Goal: Task Accomplishment & Management: Use online tool/utility

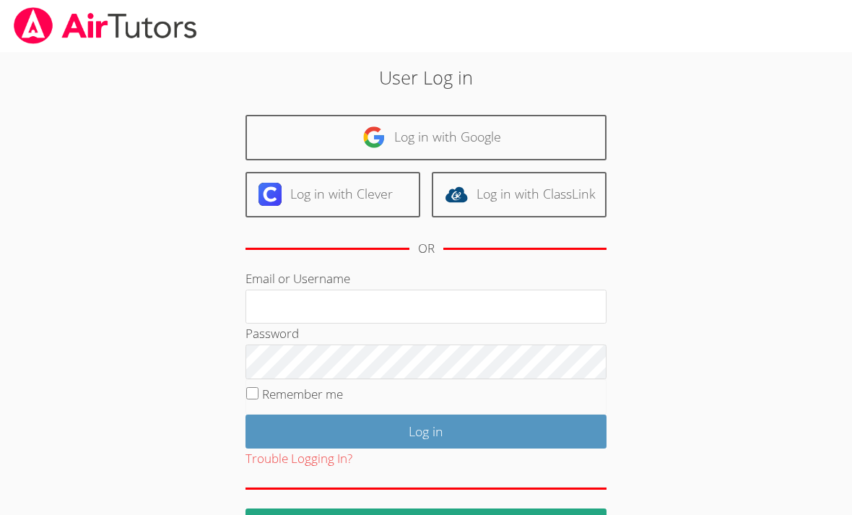
click at [490, 132] on link "Log in with Google" at bounding box center [425, 137] width 361 height 45
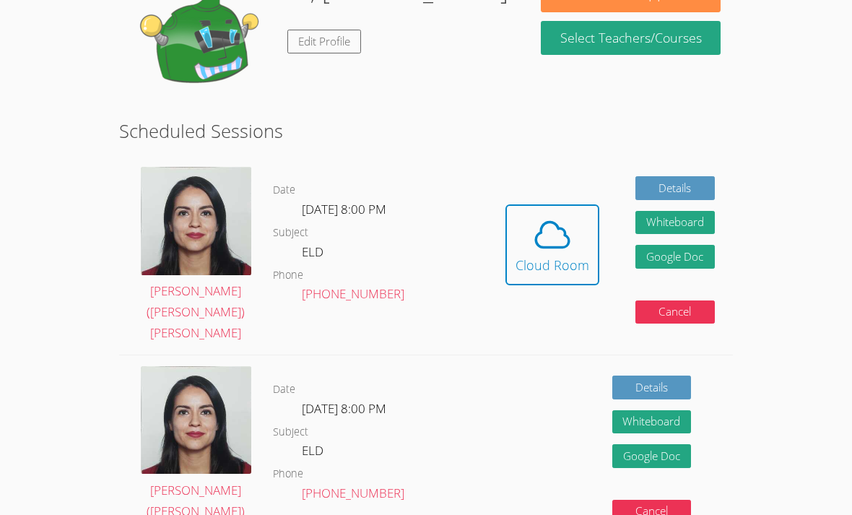
scroll to position [261, 0]
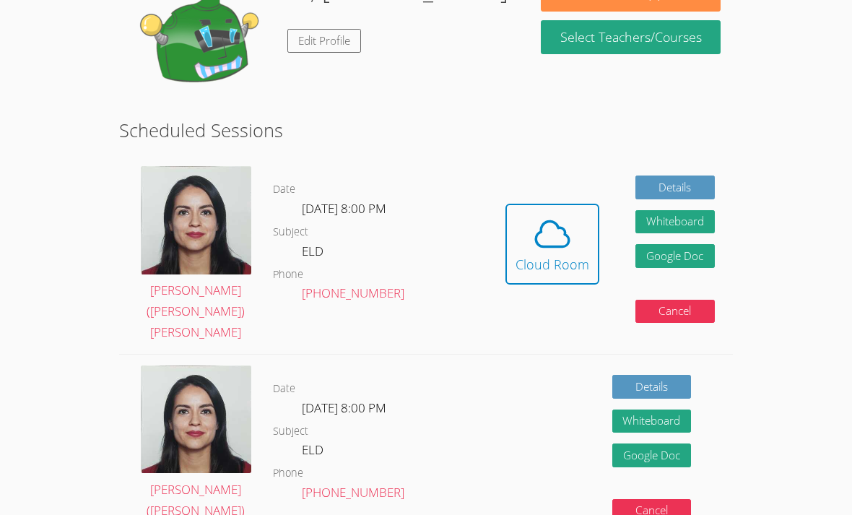
click at [557, 221] on icon at bounding box center [552, 234] width 40 height 40
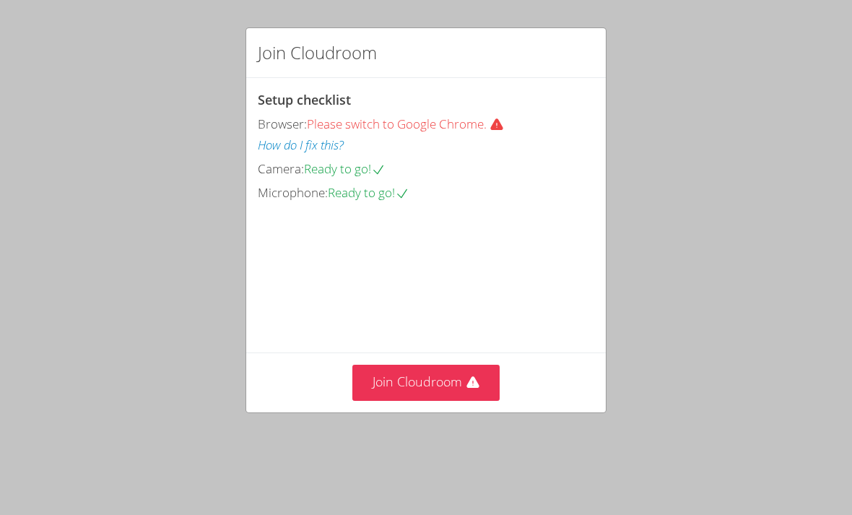
click at [432, 400] on button "Join Cloudroom" at bounding box center [426, 382] width 148 height 35
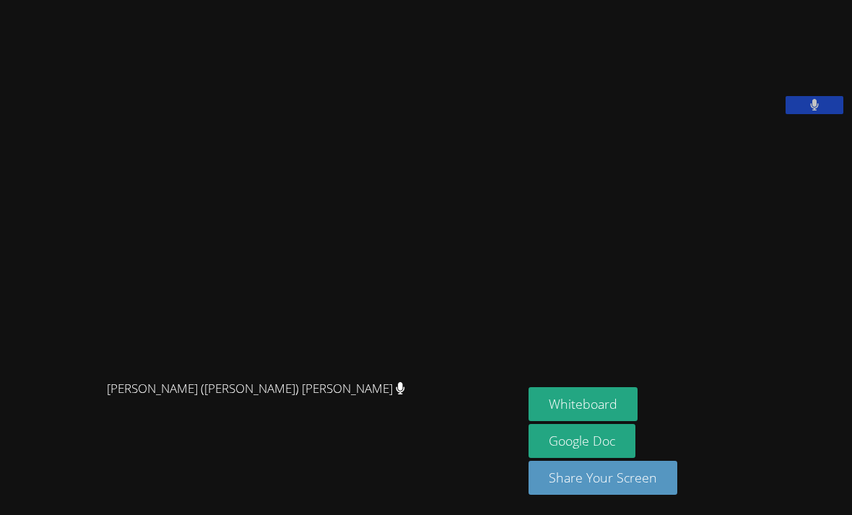
click at [568, 421] on button "Whiteboard" at bounding box center [583, 404] width 109 height 34
click at [531, 421] on button "Whiteboard" at bounding box center [583, 404] width 109 height 34
